Goal: Feedback & Contribution: Contribute content

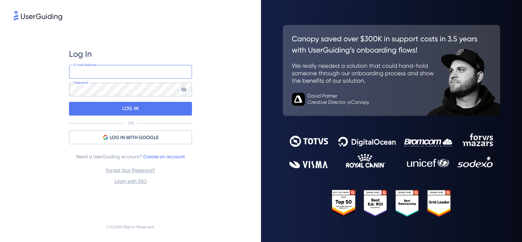
type input "[EMAIL_ADDRESS][DOMAIN_NAME]"
click at [150, 107] on div "LOG IN" at bounding box center [130, 109] width 123 height 14
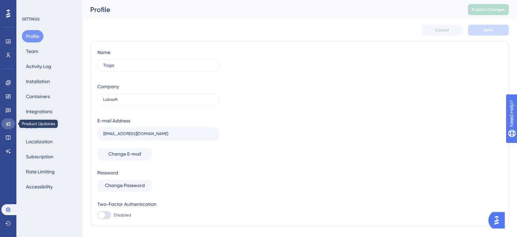
click at [13, 120] on link at bounding box center [8, 123] width 14 height 11
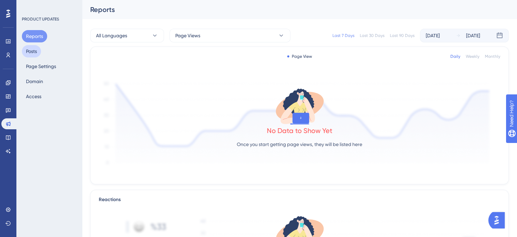
click at [32, 53] on button "Posts" at bounding box center [31, 51] width 19 height 12
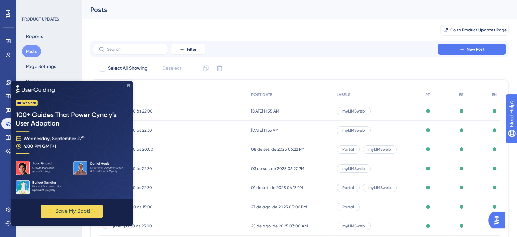
click at [129, 83] on img at bounding box center [72, 140] width 122 height 118
click at [130, 84] on icon "Close Preview" at bounding box center [128, 85] width 3 height 3
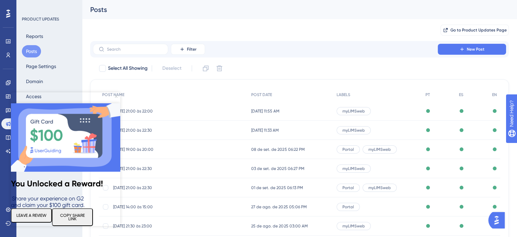
click at [116, 96] on icon "Close Preview" at bounding box center [116, 96] width 3 height 3
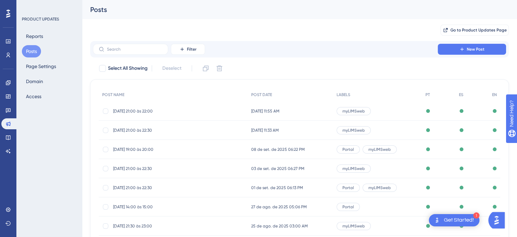
click at [280, 111] on span "[DATE] 11:55 AM" at bounding box center [265, 110] width 28 height 5
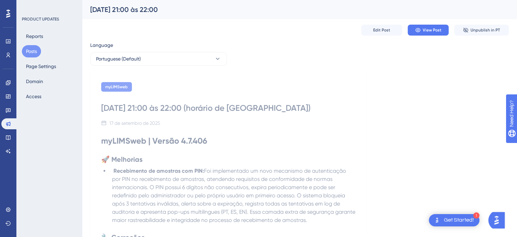
click at [387, 36] on div "Edit Post View Post Unpublish in PT" at bounding box center [299, 30] width 419 height 22
click at [387, 30] on span "Edit Post" at bounding box center [381, 29] width 17 height 5
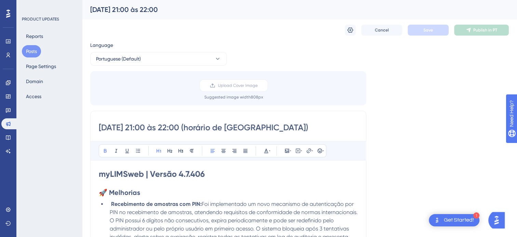
click at [227, 168] on h1 "myLIMSweb | Versão 4.7.406" at bounding box center [228, 173] width 259 height 11
drag, startPoint x: 99, startPoint y: 129, endPoint x: 232, endPoint y: 128, distance: 132.6
click at [232, 128] on input "[DATE] 21:00 às 22:00 (horário de [GEOGRAPHIC_DATA])" at bounding box center [228, 127] width 259 height 11
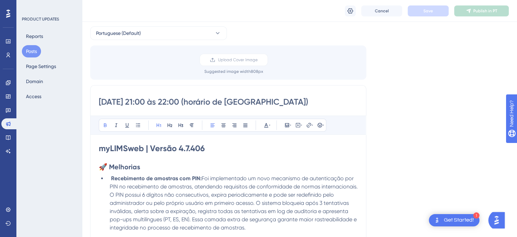
scroll to position [68, 0]
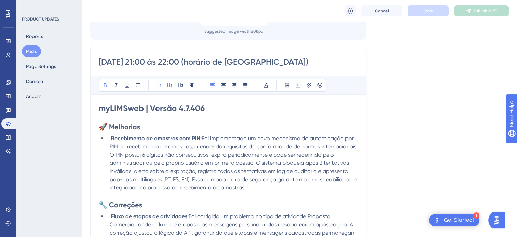
click at [31, 48] on button "Posts" at bounding box center [31, 51] width 19 height 12
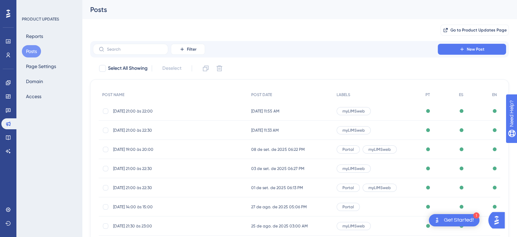
click at [260, 111] on span "[DATE] 11:55 AM" at bounding box center [265, 110] width 28 height 5
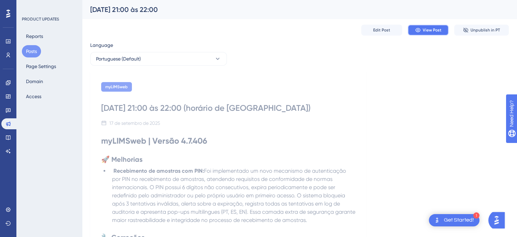
click at [419, 31] on icon at bounding box center [417, 30] width 5 height 4
click at [29, 82] on button "Domain" at bounding box center [34, 81] width 25 height 12
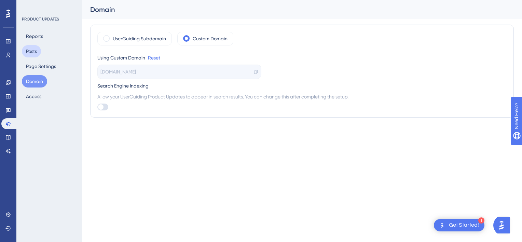
click at [36, 54] on button "Posts" at bounding box center [31, 51] width 19 height 12
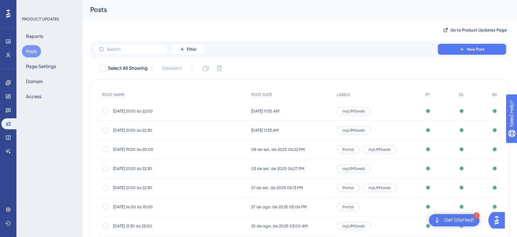
click at [450, 42] on div "Filter New Post" at bounding box center [299, 49] width 419 height 16
click at [452, 48] on button "New Post" at bounding box center [472, 49] width 68 height 11
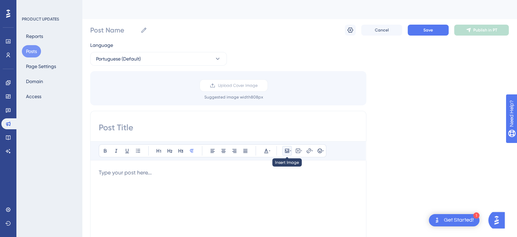
click at [290, 150] on icon at bounding box center [290, 150] width 1 height 5
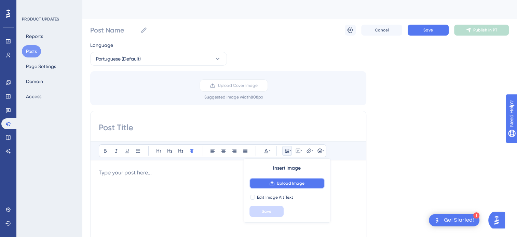
click at [288, 180] on span "Upload Image" at bounding box center [291, 182] width 28 height 5
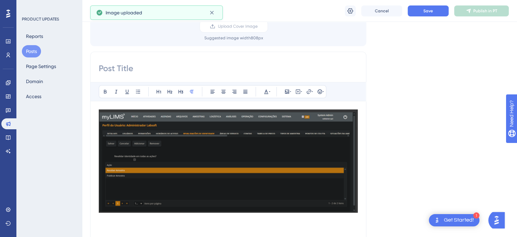
scroll to position [68, 0]
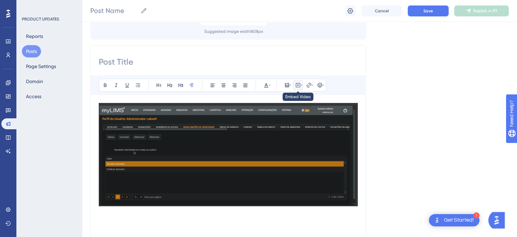
click at [298, 86] on icon at bounding box center [298, 85] width 4 height 4
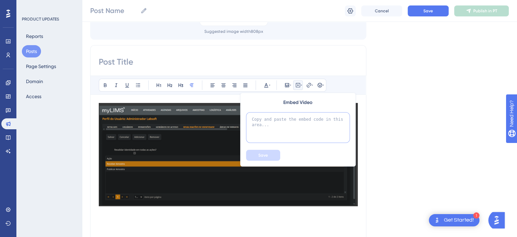
click at [296, 126] on textarea at bounding box center [298, 127] width 104 height 31
click at [95, 148] on div "Bold Italic Underline Bullet Point Heading 1 Heading 2 Heading 3 Normal Align L…" at bounding box center [228, 153] width 276 height 217
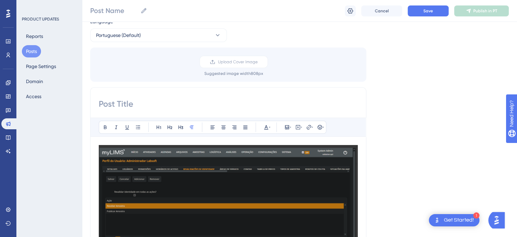
scroll to position [0, 0]
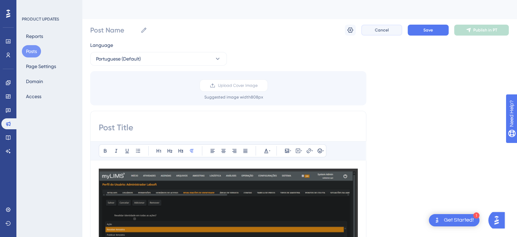
click at [391, 31] on button "Cancel" at bounding box center [381, 30] width 41 height 11
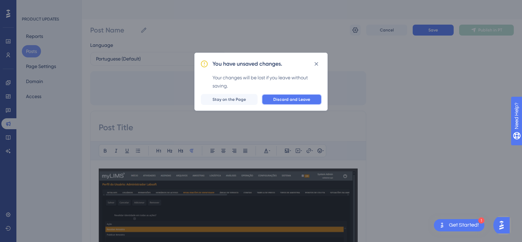
click at [270, 98] on button "Discard and Leave" at bounding box center [292, 99] width 60 height 11
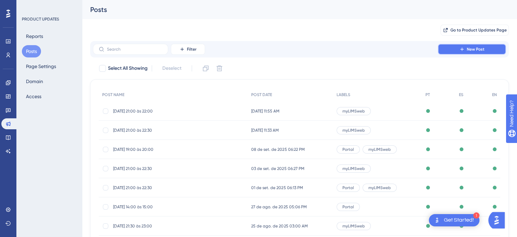
click at [498, 47] on button "New Post" at bounding box center [472, 49] width 68 height 11
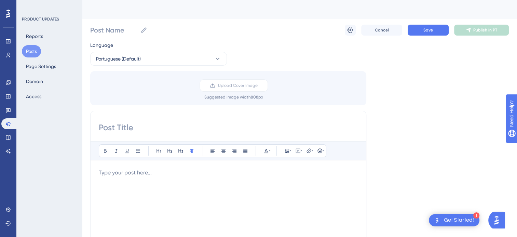
click at [354, 34] on button at bounding box center [350, 30] width 11 height 11
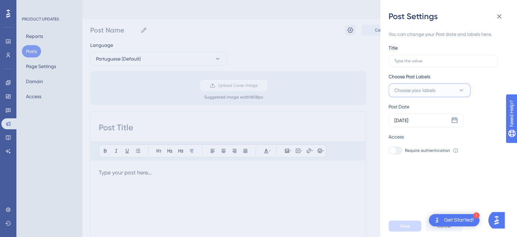
click at [443, 93] on button "Choose your labels" at bounding box center [430, 90] width 82 height 14
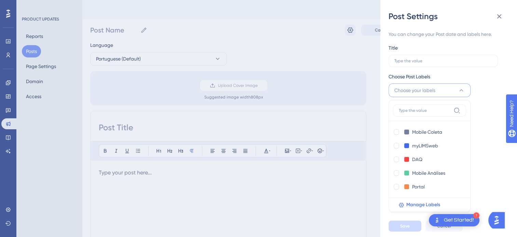
drag, startPoint x: 344, startPoint y: 205, endPoint x: 267, endPoint y: 144, distance: 98.3
click at [343, 204] on div "Post Settings You can change your Post date and labels here. Title Choose Post …" at bounding box center [258, 118] width 517 height 237
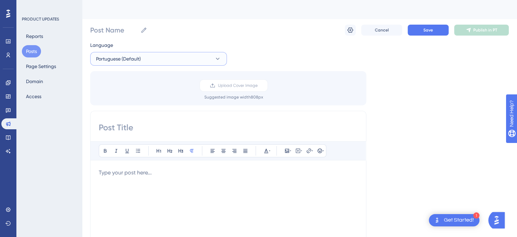
click at [213, 58] on button "Portuguese (Default)" at bounding box center [158, 59] width 137 height 14
click at [181, 90] on div "No translation" at bounding box center [197, 93] width 39 height 8
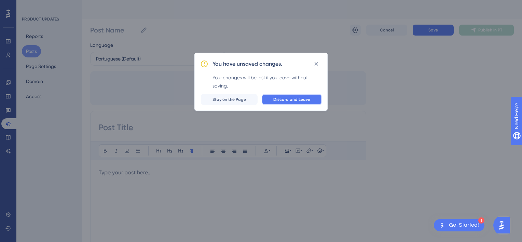
click at [282, 99] on span "Discard and Leave" at bounding box center [291, 99] width 37 height 5
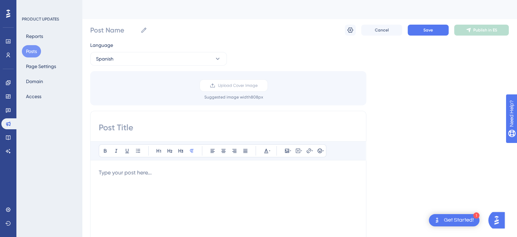
click at [344, 30] on div "Post Name Cancel Save Publish in ES" at bounding box center [299, 30] width 419 height 22
click at [355, 30] on button at bounding box center [350, 30] width 11 height 11
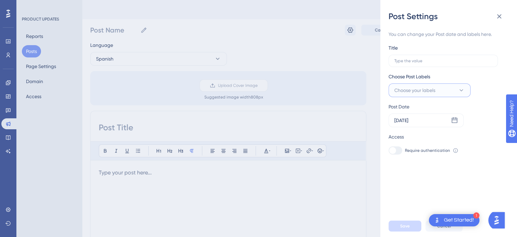
click at [410, 96] on button "Choose your labels" at bounding box center [430, 90] width 82 height 14
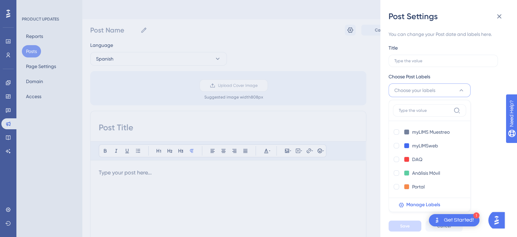
click at [220, 31] on div "Post Settings You can change your Post date and labels here. Title Choose Post …" at bounding box center [258, 118] width 517 height 237
